Goal: Transaction & Acquisition: Purchase product/service

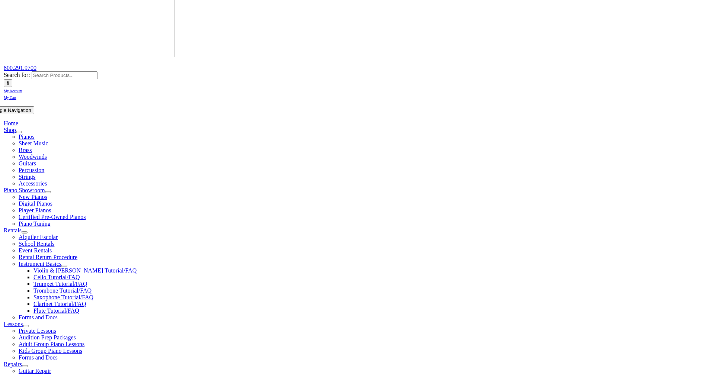
scroll to position [112, 0]
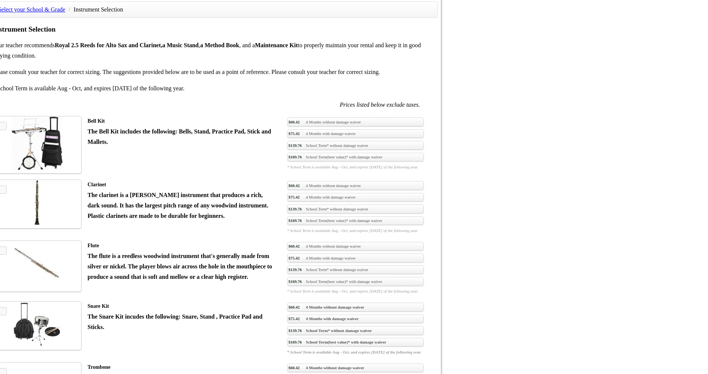
scroll to position [521, 0]
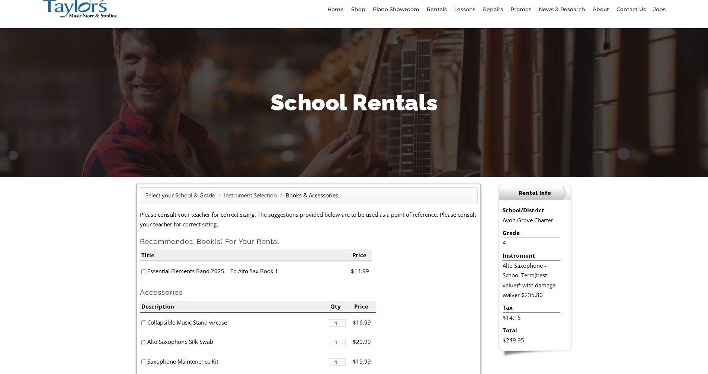
scroll to position [37, 0]
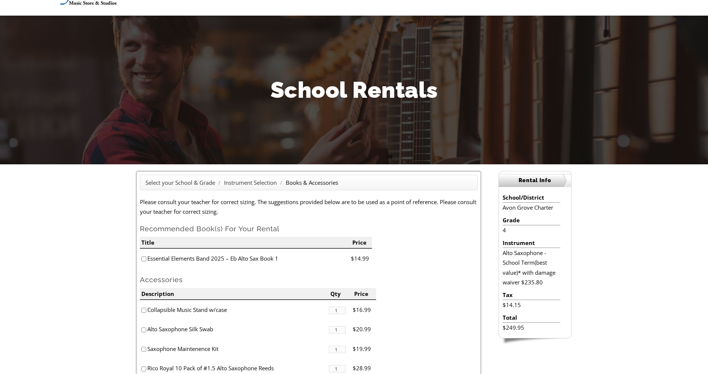
click at [144, 259] on input"] "checkbox" at bounding box center [143, 259] width 5 height 5
checkbox input"] "true"
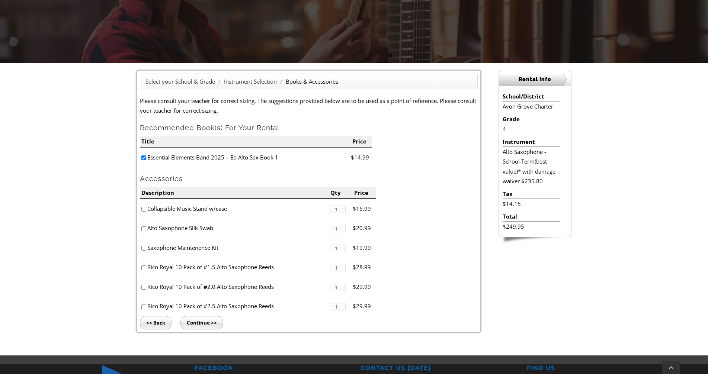
scroll to position [149, 0]
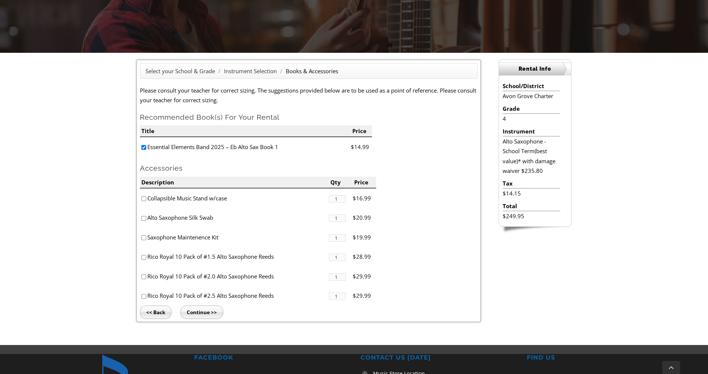
click at [143, 277] on input"] "checkbox" at bounding box center [143, 276] width 5 height 5
checkbox input"] "true"
click at [144, 199] on input"] "checkbox" at bounding box center [143, 198] width 5 height 5
checkbox input"] "true"
click at [144, 236] on input"] "checkbox" at bounding box center [143, 237] width 5 height 5
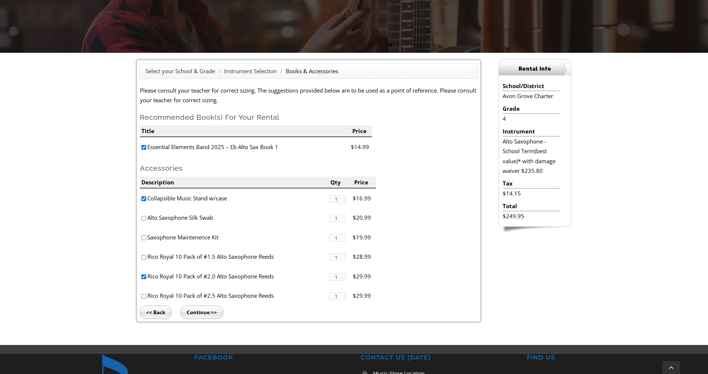
checkbox input"] "true"
click at [209, 310] on input "Continue >>" at bounding box center [201, 312] width 43 height 13
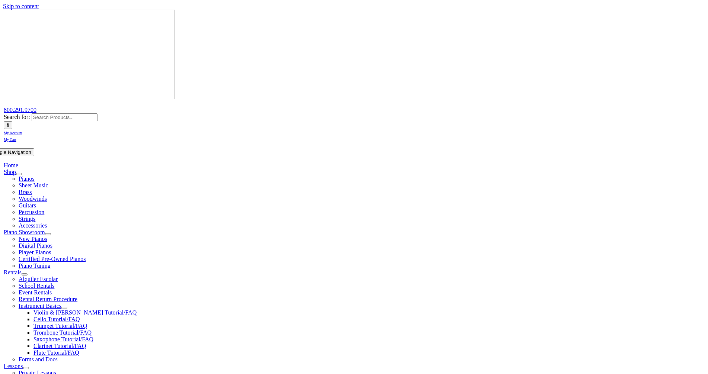
type input "1"
type input "CJ"
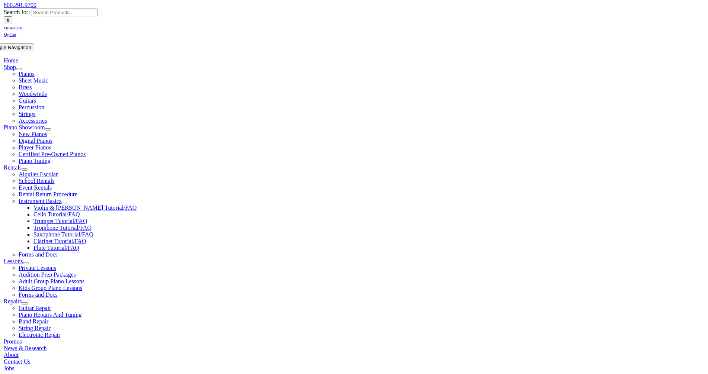
scroll to position [149, 0]
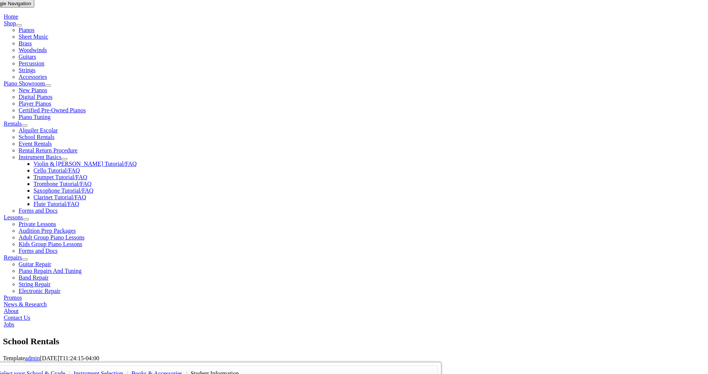
type input "Hersh"
type input "Aramark"
type input "4844012677"
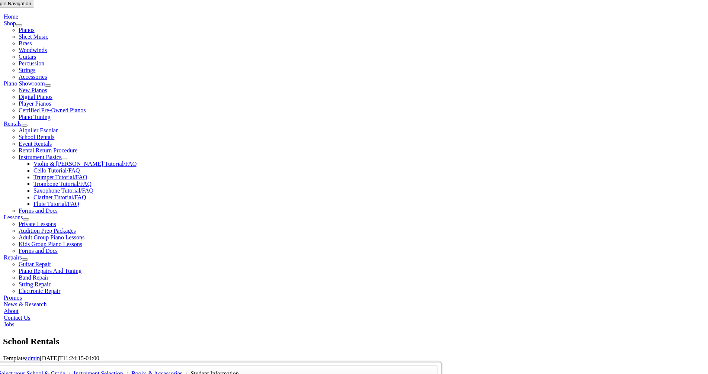
type input "10/07/1954"
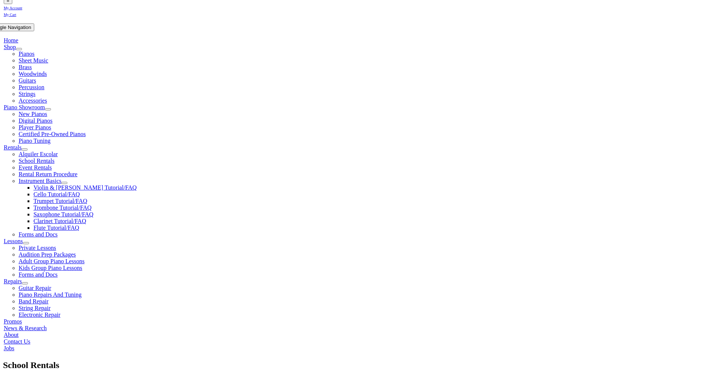
scroll to position [112, 0]
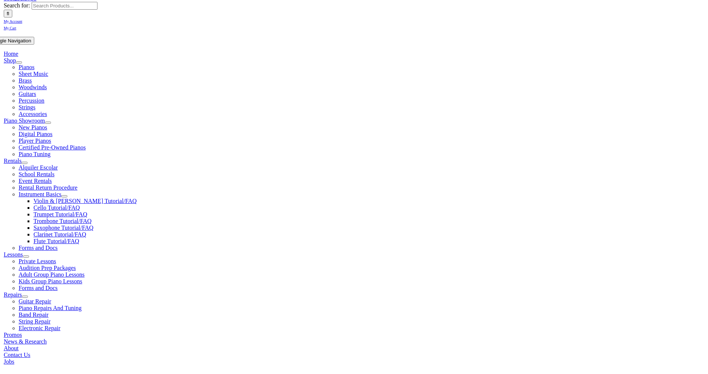
type input "C"
type input "Robert"
type input "Tyson"
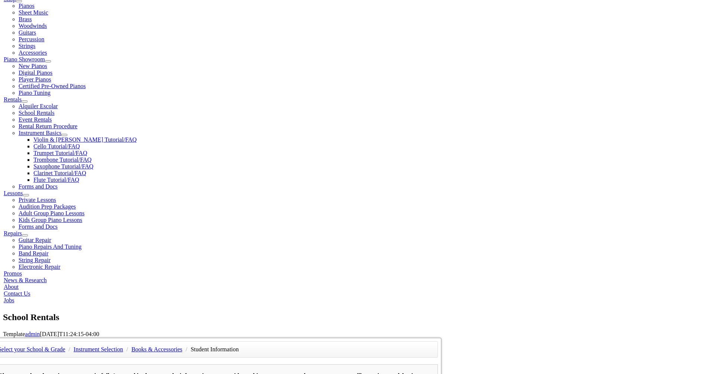
scroll to position [186, 0]
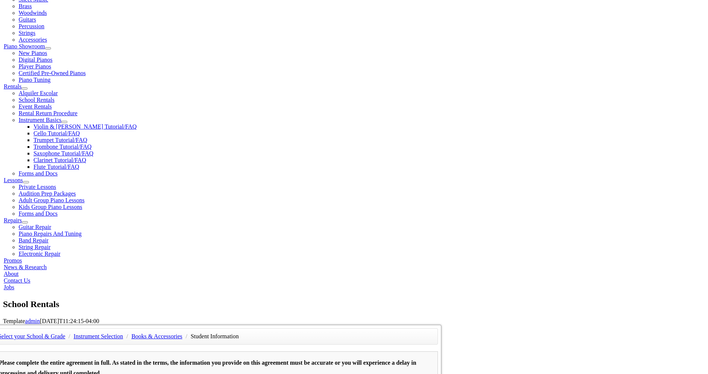
type input "16530288"
type input "Sandrea"
type input "4844012699"
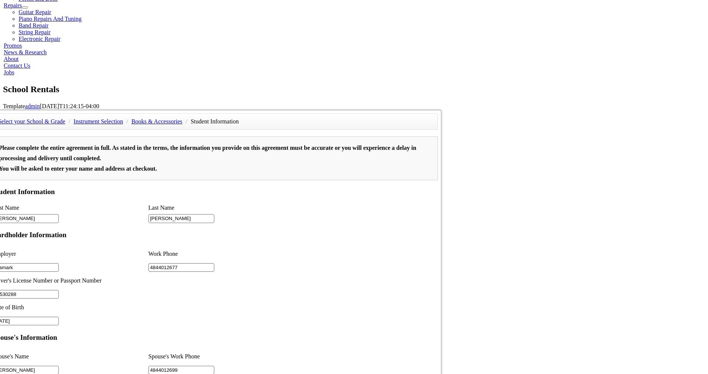
scroll to position [446, 0]
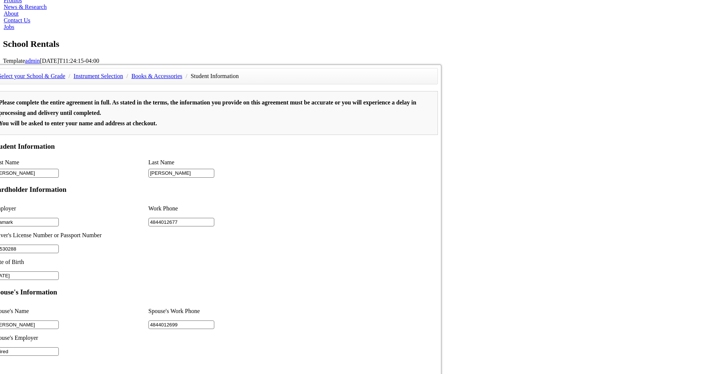
type input "retired"
type input "2"
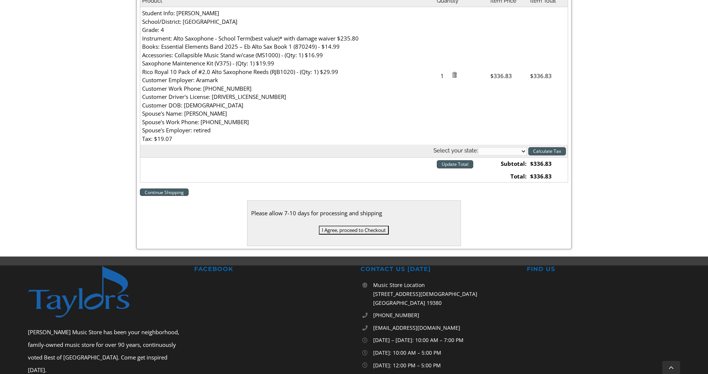
scroll to position [260, 0]
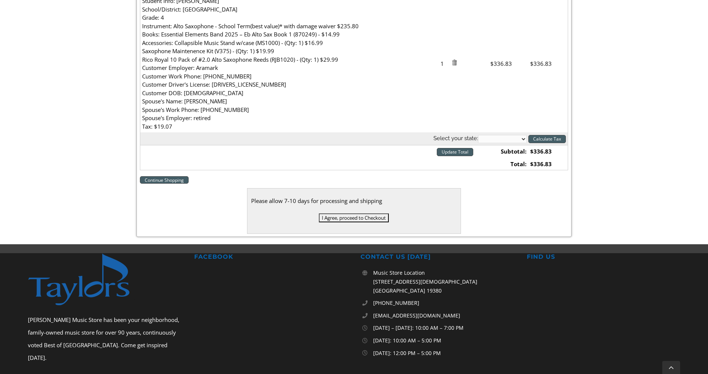
click at [355, 217] on input "I Agree, proceed to Checkout" at bounding box center [354, 217] width 70 height 9
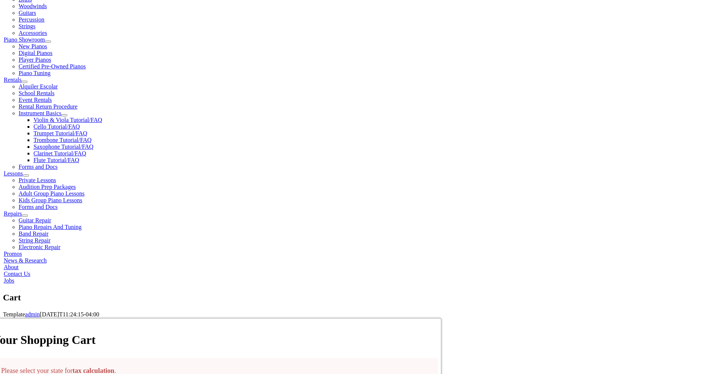
scroll to position [260, 0]
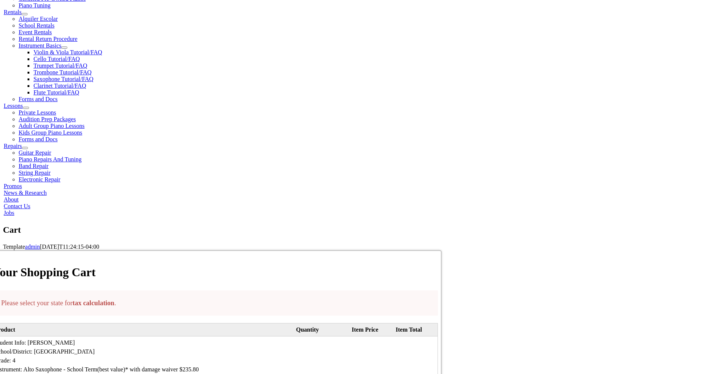
select select "PA"
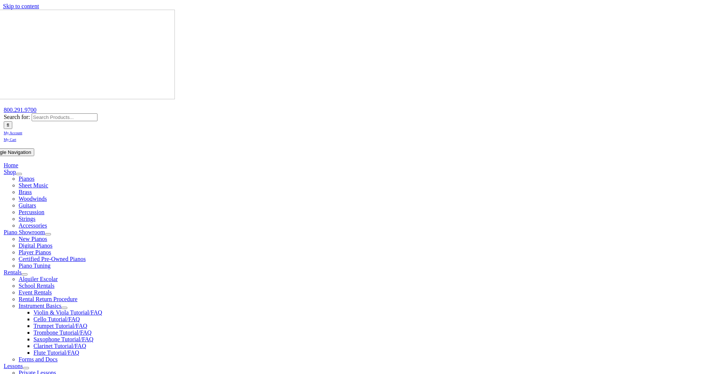
select select "PA"
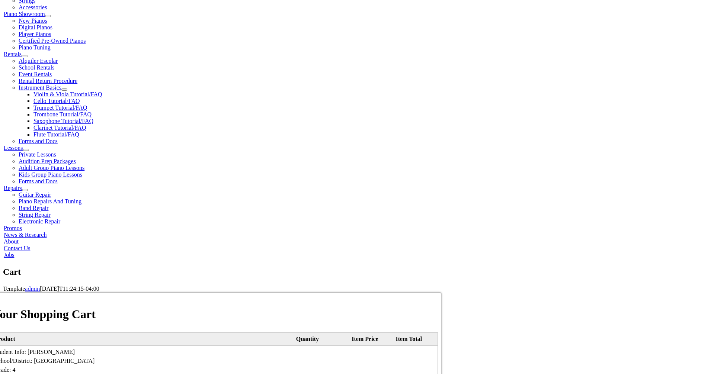
scroll to position [223, 0]
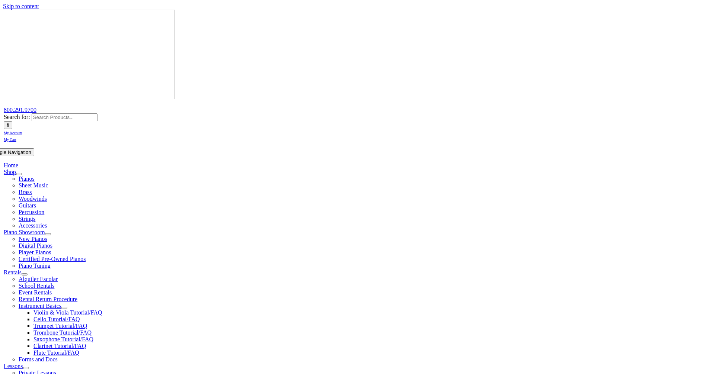
scroll to position [74, 0]
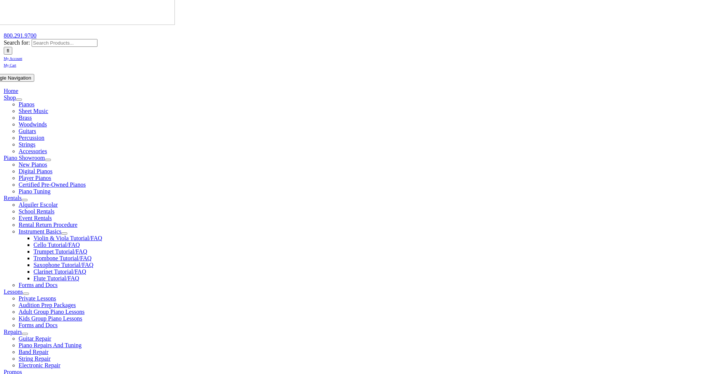
type input "roberttyson"
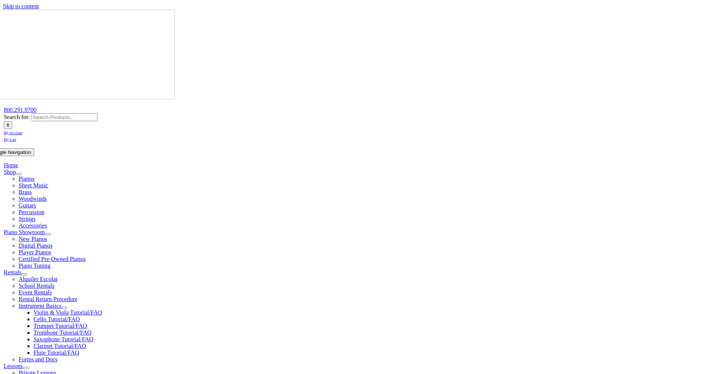
click at [22, 131] on span "My Account" at bounding box center [13, 133] width 19 height 4
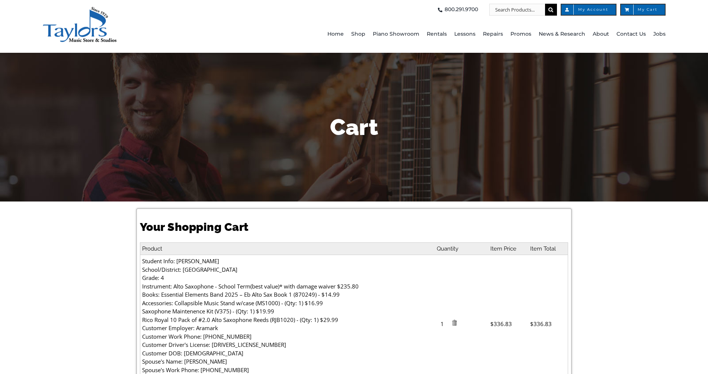
select select "PA"
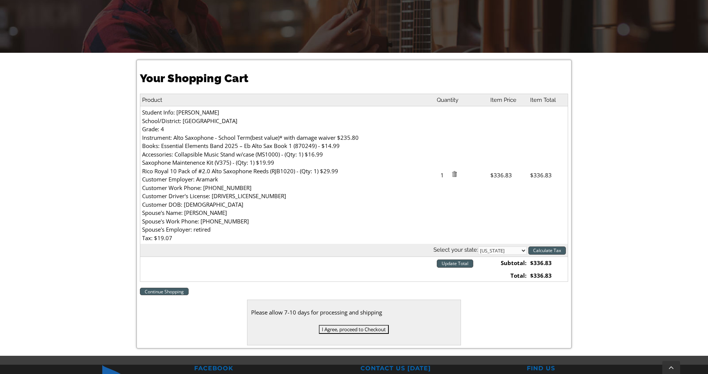
scroll to position [223, 0]
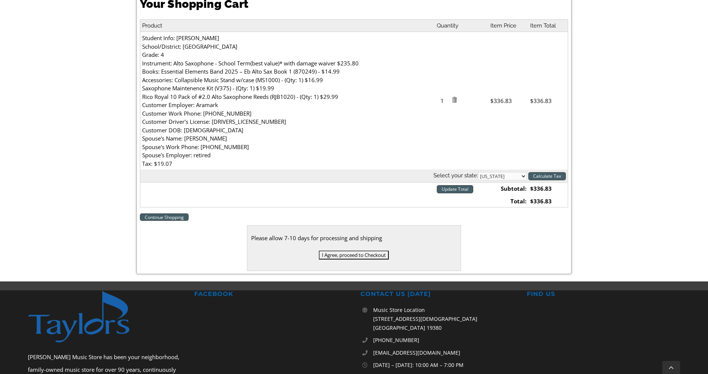
click at [350, 254] on input "I Agree, proceed to Checkout" at bounding box center [354, 255] width 70 height 9
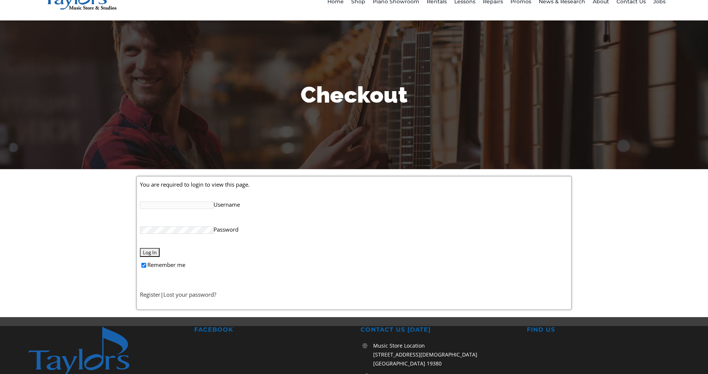
scroll to position [74, 0]
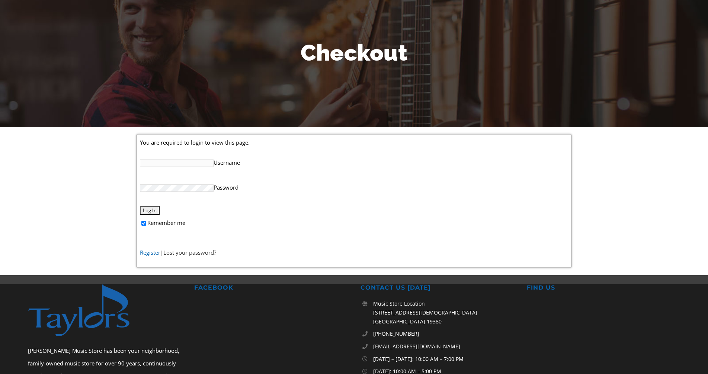
click at [144, 253] on link "Register" at bounding box center [150, 252] width 20 height 7
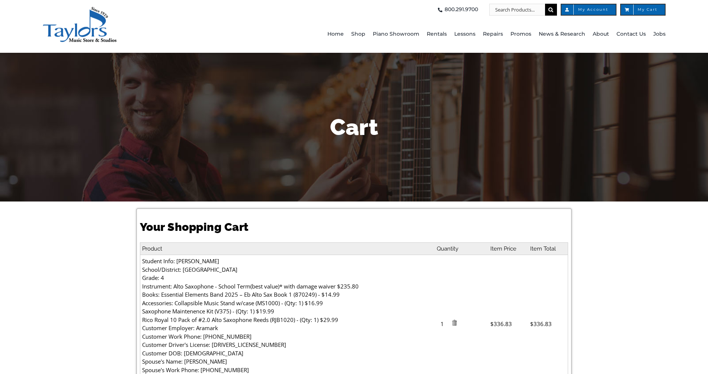
select select "PA"
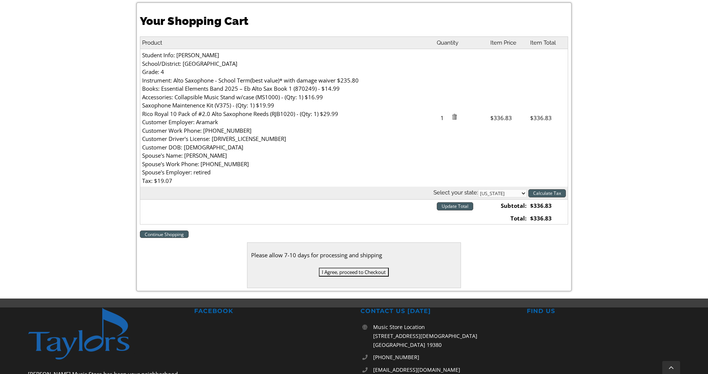
scroll to position [223, 0]
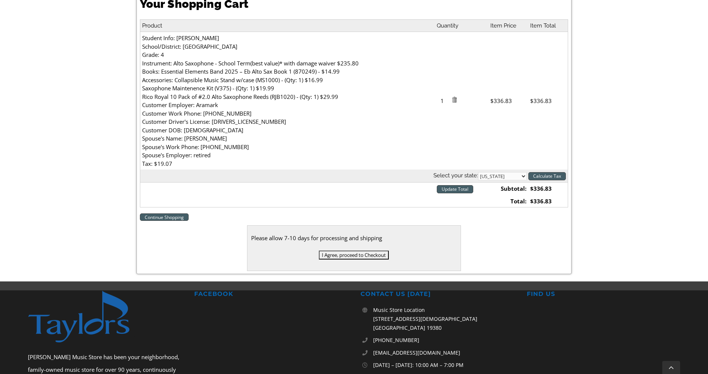
click at [341, 255] on input "I Agree, proceed to Checkout" at bounding box center [354, 255] width 70 height 9
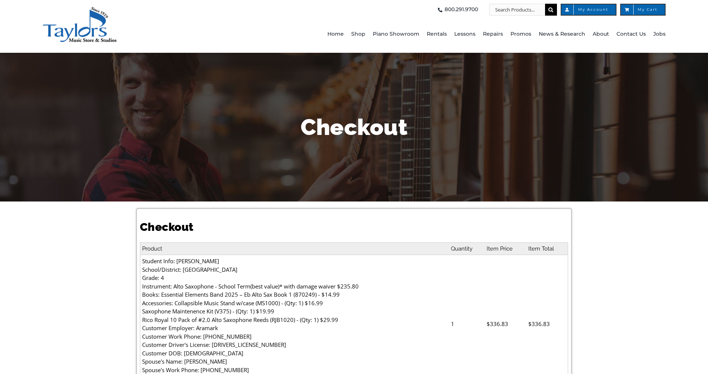
select select
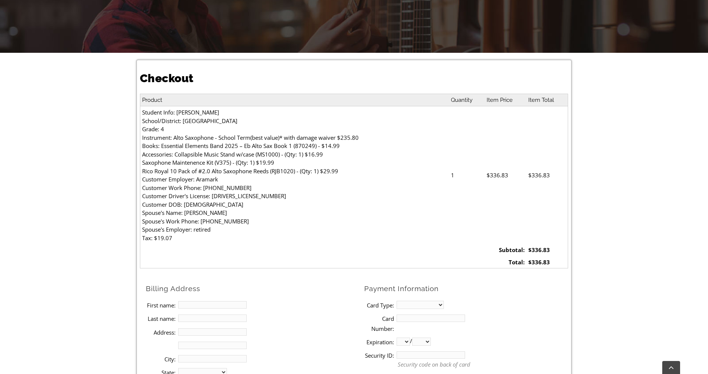
scroll to position [223, 0]
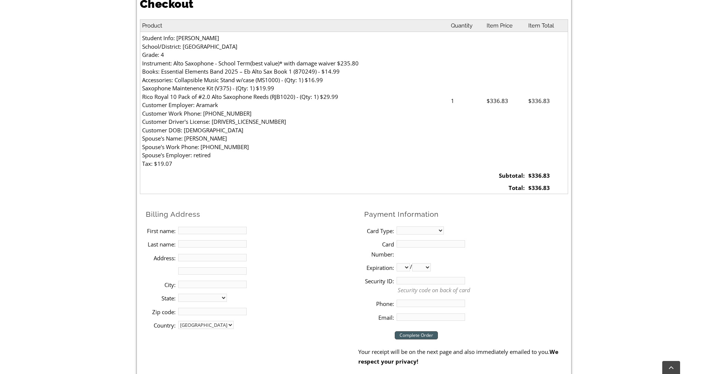
click at [206, 231] on input "First name:" at bounding box center [212, 230] width 68 height 7
type input "Robert"
type input "Tyson"
type input "489N.Mill RD."
type input "Kennett Square"
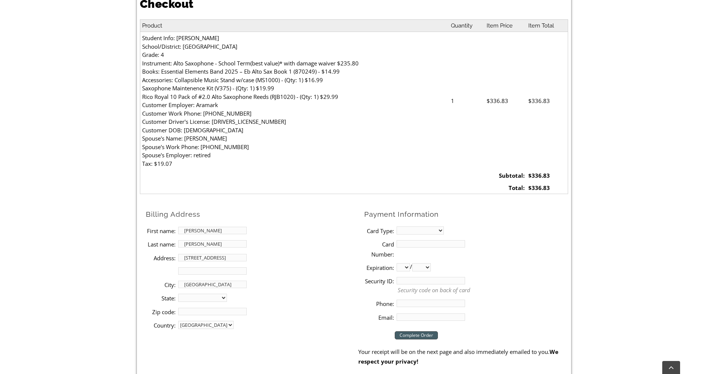
click at [225, 297] on select "Alabama Alaska Arizona Arkansas California Colorado Connecticut Delaware D. C. …" at bounding box center [202, 298] width 49 height 8
select select "PA"
click at [178, 294] on select "Alabama Alaska Arizona Arkansas California Colorado Connecticut Delaware D. C. …" at bounding box center [202, 298] width 49 height 8
click at [209, 313] on input "Zip code:" at bounding box center [212, 311] width 68 height 7
type input "19348"
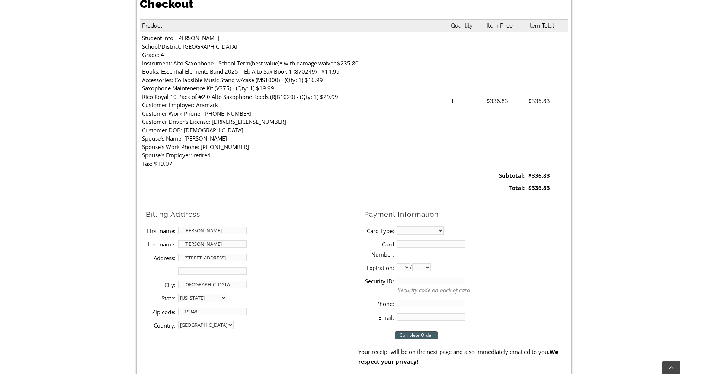
click at [444, 231] on select "MasterCard Visa American Express Discover" at bounding box center [419, 230] width 47 height 8
select select "mastercard"
click at [396, 226] on select "MasterCard Visa American Express Discover" at bounding box center [419, 230] width 47 height 8
click at [416, 242] on input "Card Number:" at bounding box center [430, 243] width 68 height 7
type input "5287250557243379"
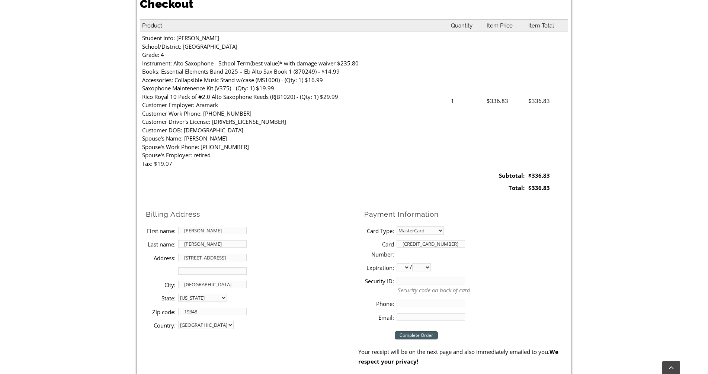
click at [406, 268] on select "01 02 03 04 05 06 07 08 09 10 11 12" at bounding box center [402, 267] width 13 height 8
select select "09"
click at [396, 263] on select "01 02 03 04 05 06 07 08 09 10 11 12" at bounding box center [402, 267] width 13 height 8
click at [431, 267] on select "2025 2026 2027 2028 2029 2030 2031 2032 2033 2034 2035 2036 2037" at bounding box center [421, 267] width 19 height 8
select select "2029"
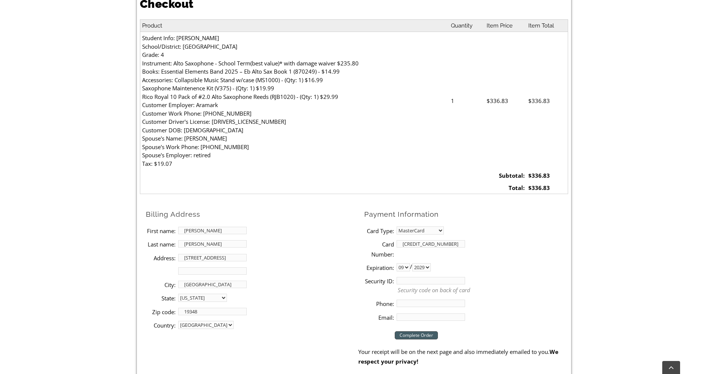
click at [416, 263] on select "2025 2026 2027 2028 2029 2030 2031 2032 2033 2034 2035 2036 2037" at bounding box center [421, 267] width 19 height 8
click at [441, 281] on input "Security ID:" at bounding box center [430, 280] width 68 height 7
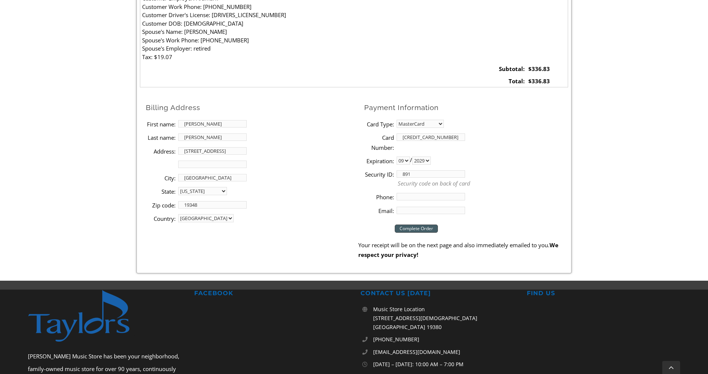
scroll to position [335, 0]
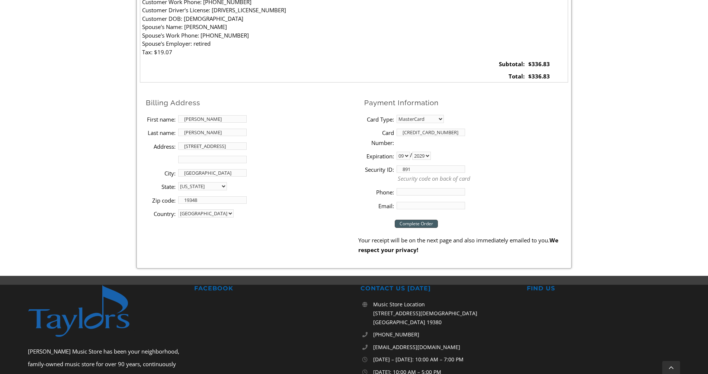
type input "891"
click at [409, 190] on input "Phone:" at bounding box center [430, 191] width 68 height 7
type input "4844012677"
click at [405, 206] on input "Email:" at bounding box center [430, 205] width 68 height 7
type input "btyson107@gmail.com"
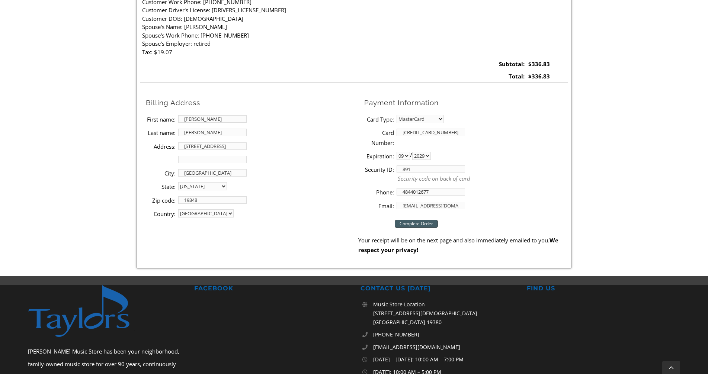
click at [421, 223] on input "Complete Order" at bounding box center [416, 224] width 43 height 8
